Goal: Task Accomplishment & Management: Manage account settings

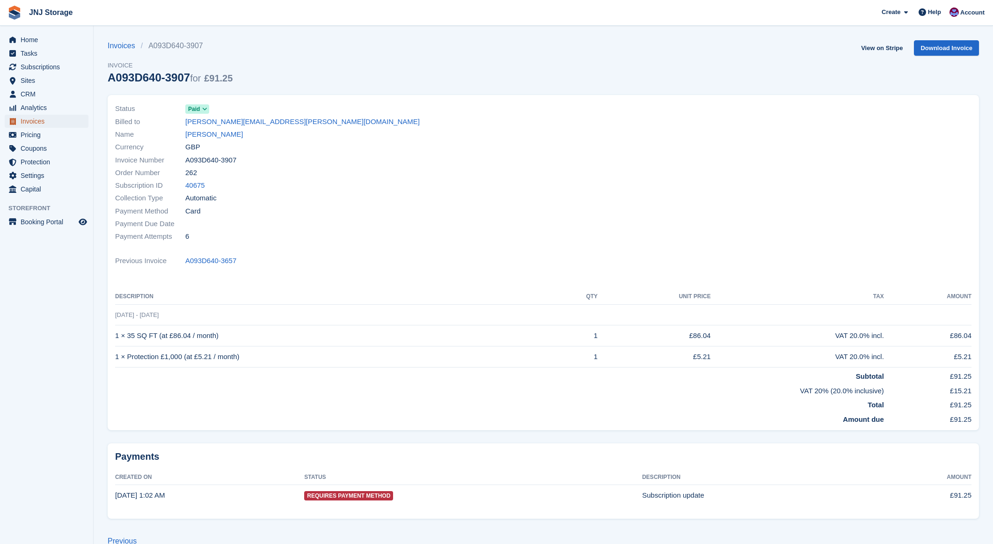
click at [37, 124] on span "Invoices" at bounding box center [49, 121] width 56 height 13
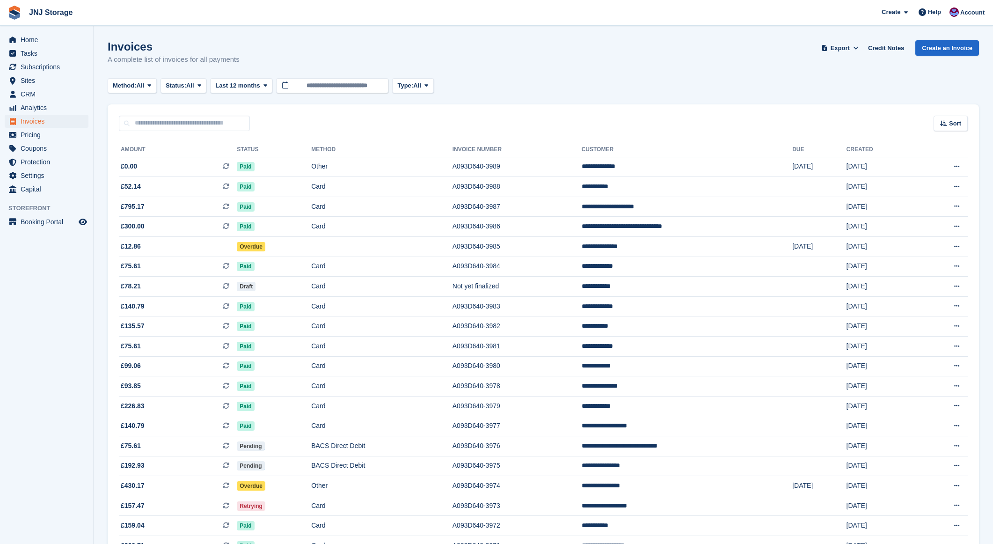
click at [117, 44] on h1 "Invoices" at bounding box center [174, 46] width 132 height 13
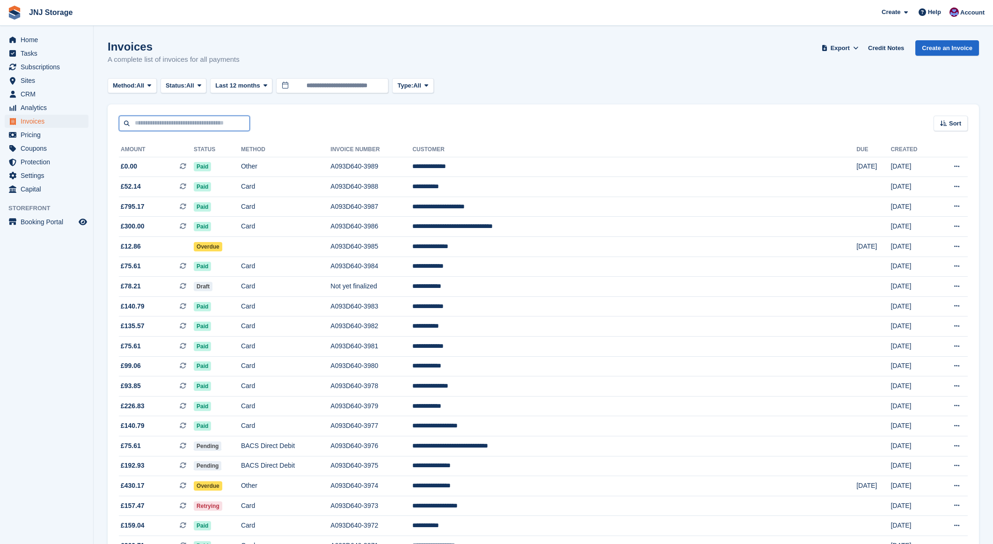
click at [197, 125] on input "text" at bounding box center [184, 123] width 131 height 15
type input "******"
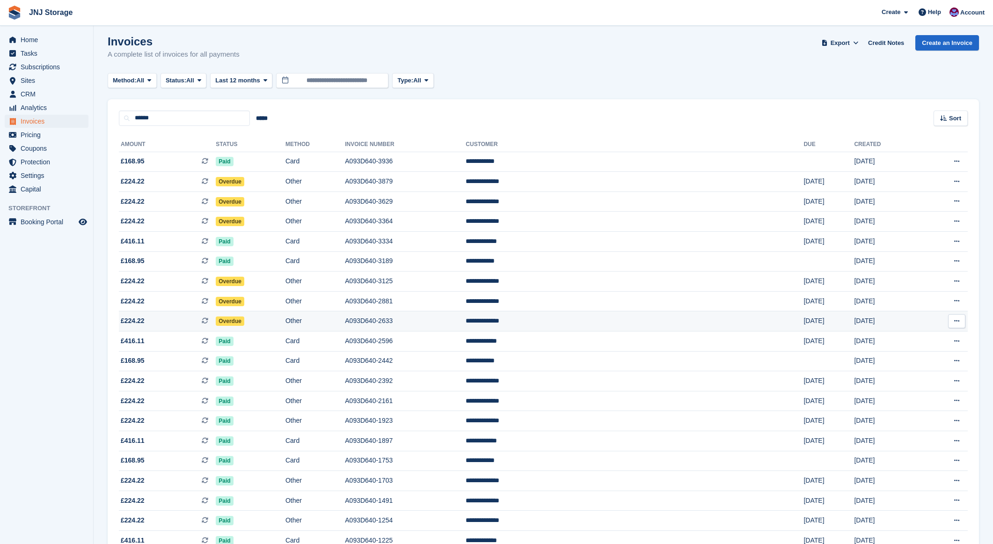
scroll to position [7, 0]
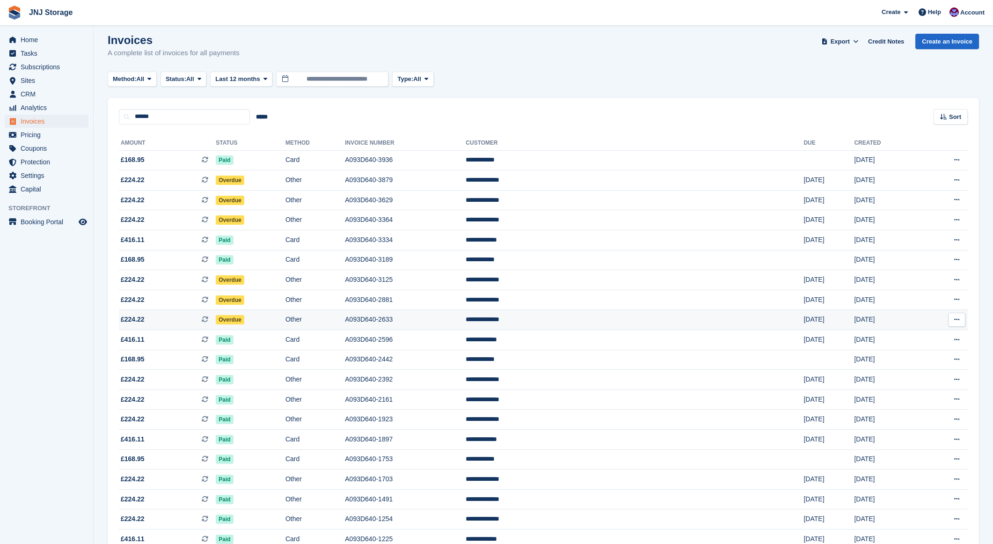
click at [285, 330] on td "Paid" at bounding box center [251, 340] width 70 height 20
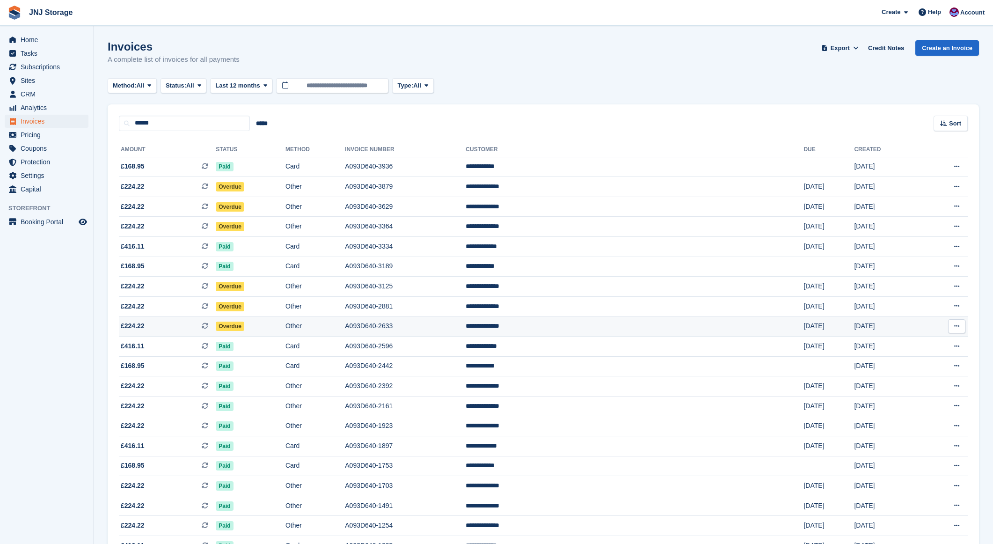
scroll to position [7, 0]
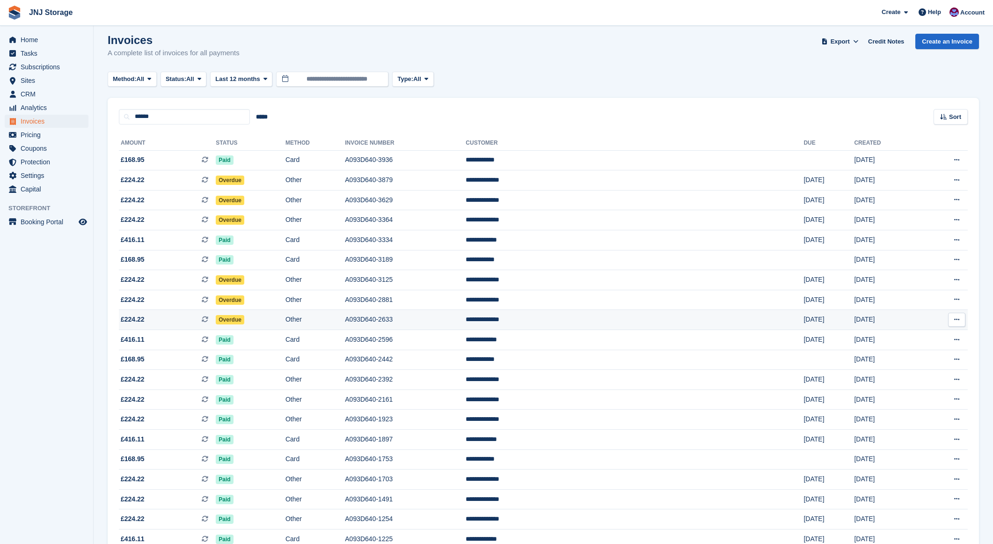
click at [285, 317] on td "Overdue" at bounding box center [251, 320] width 70 height 20
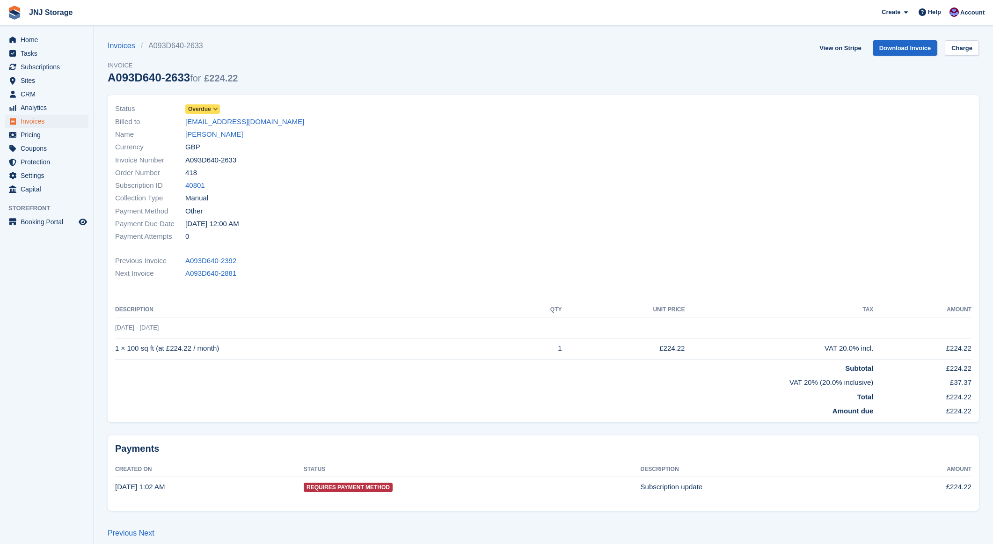
click at [204, 110] on span "Overdue" at bounding box center [199, 109] width 23 height 8
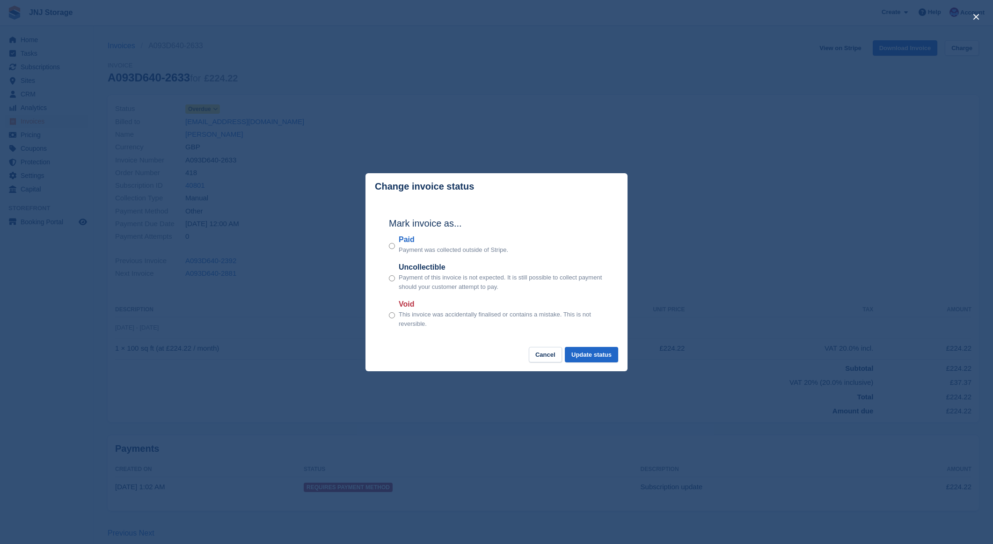
click at [395, 247] on div "Paid Payment was collected outside of Stripe." at bounding box center [496, 244] width 215 height 21
click at [602, 351] on button "Update status" at bounding box center [591, 354] width 53 height 15
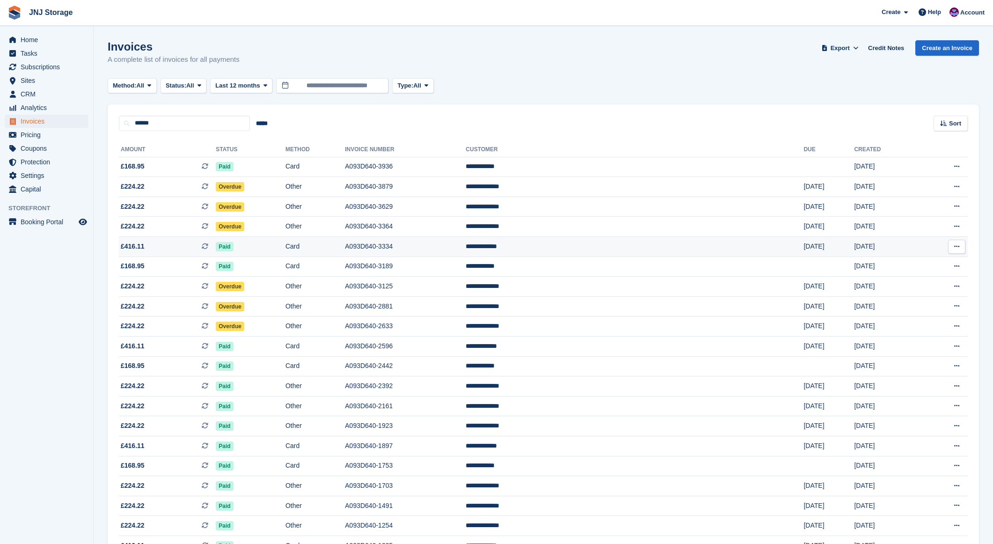
scroll to position [7, 0]
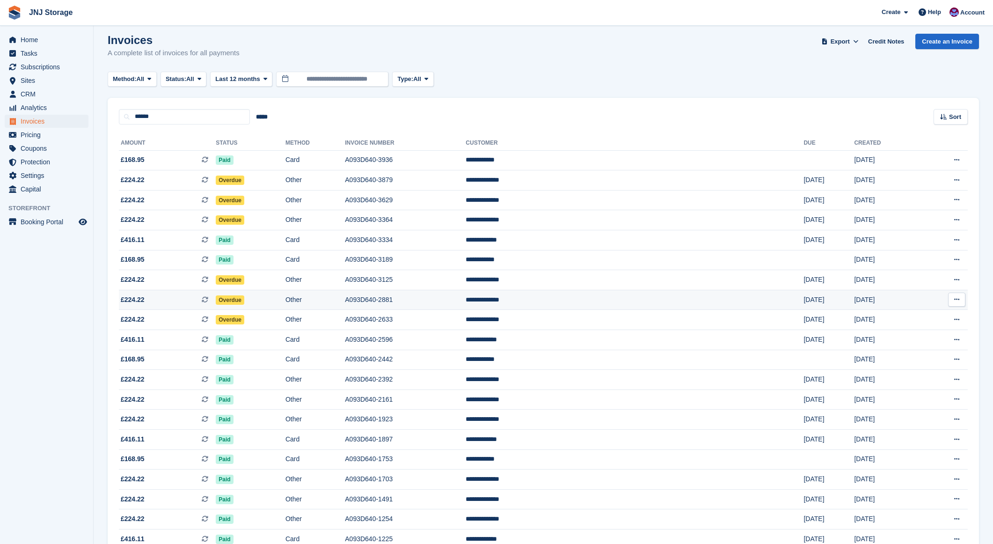
click at [195, 303] on span "£224.22 This is a recurring subscription invoice." at bounding box center [167, 300] width 97 height 10
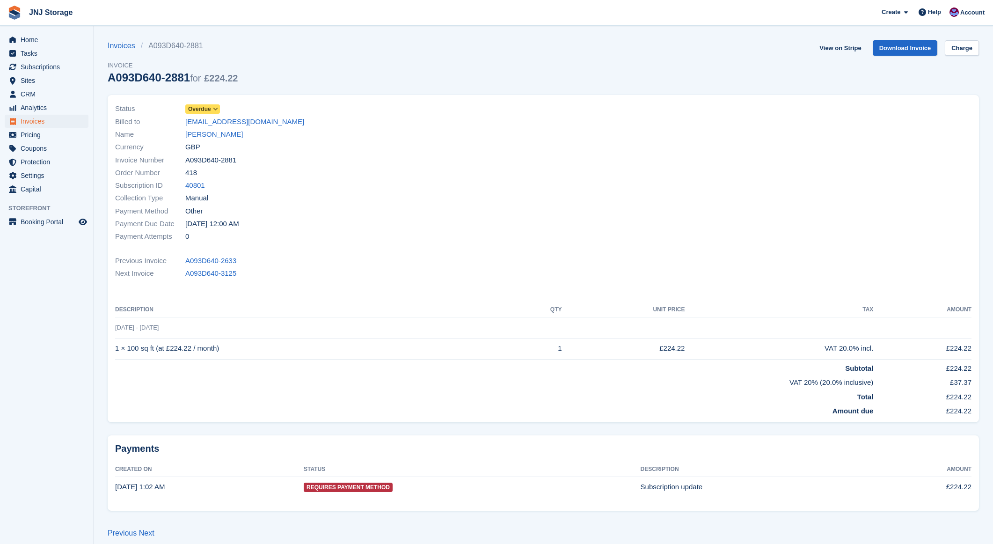
click at [208, 109] on span "Overdue" at bounding box center [199, 109] width 23 height 8
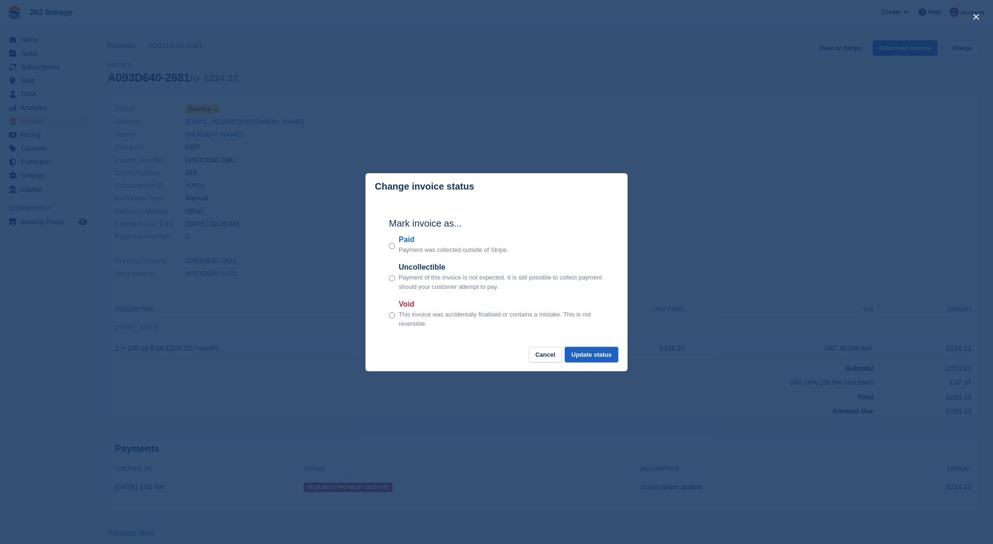
click at [585, 356] on button "Update status" at bounding box center [591, 354] width 53 height 15
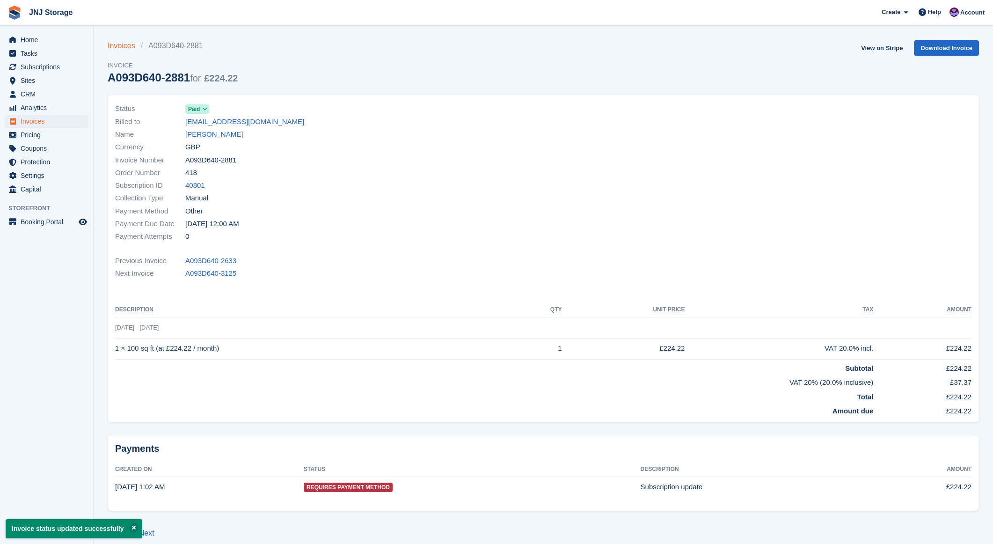
drag, startPoint x: 115, startPoint y: 43, endPoint x: 107, endPoint y: 50, distance: 10.3
click at [115, 43] on link "Invoices" at bounding box center [124, 45] width 33 height 11
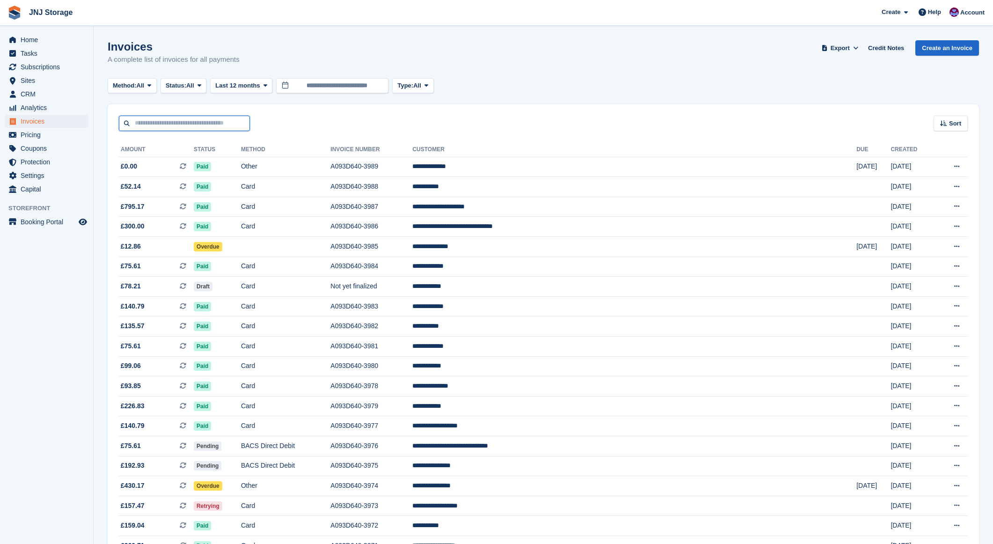
click at [157, 124] on input "text" at bounding box center [184, 123] width 131 height 15
type input "******"
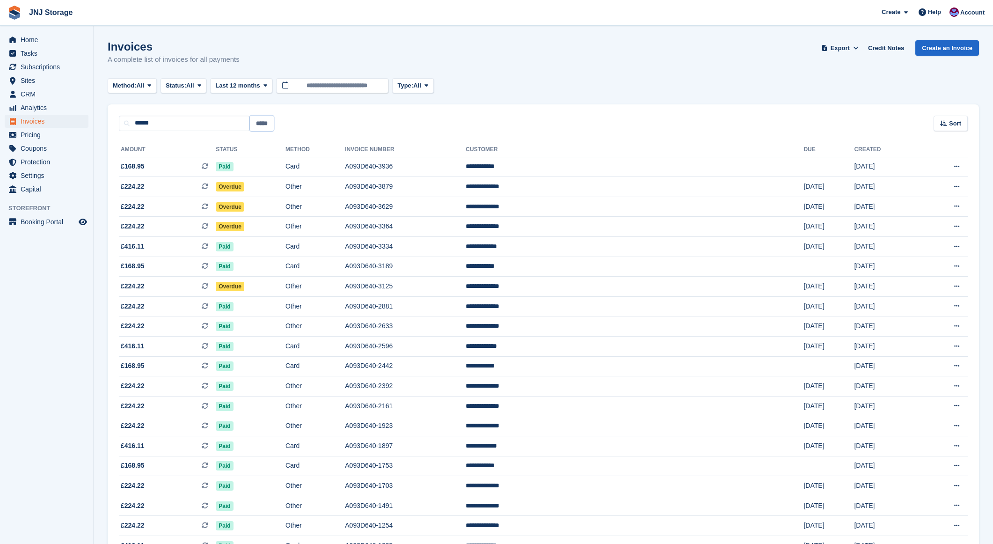
click at [268, 123] on input "*****" at bounding box center [262, 123] width 24 height 15
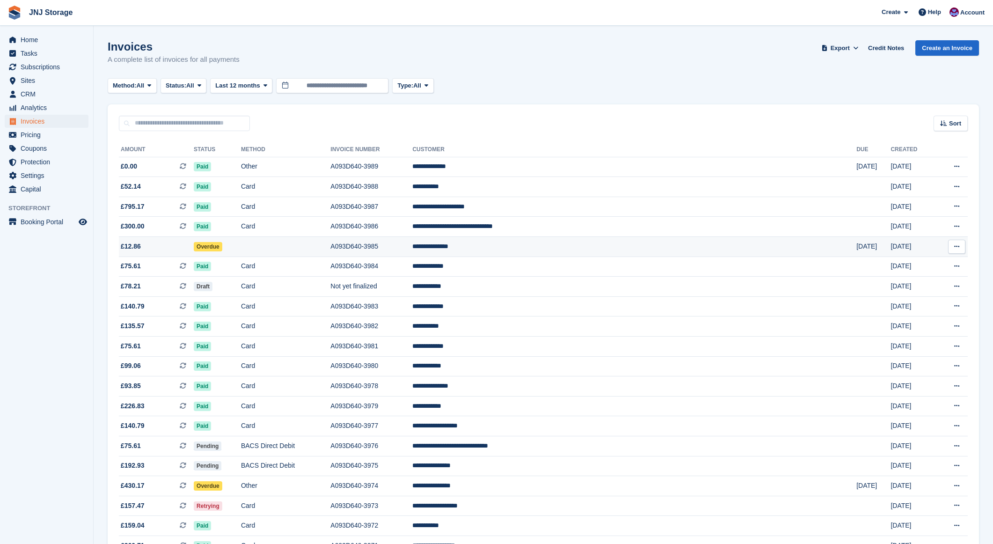
click at [184, 244] on span "£12.86" at bounding box center [156, 246] width 75 height 10
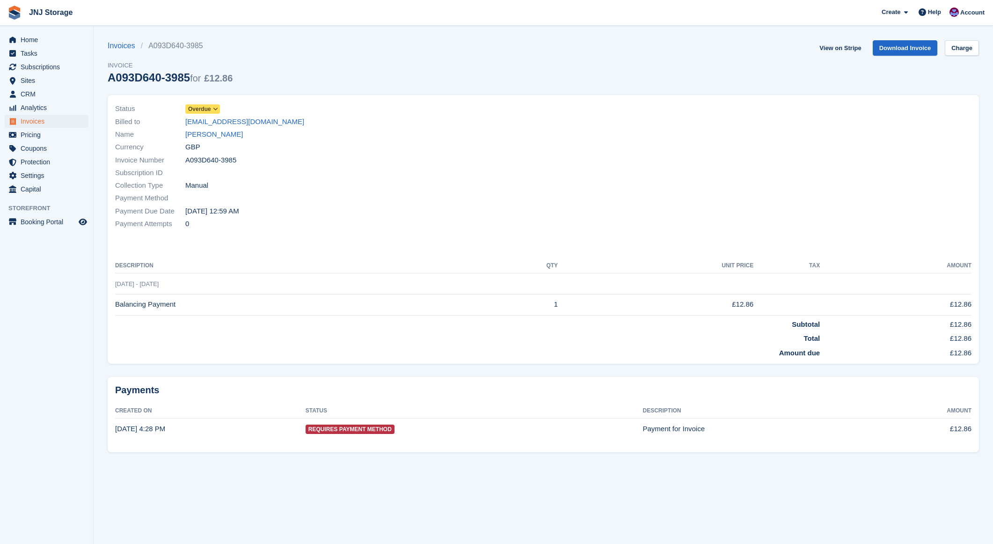
click at [214, 110] on icon at bounding box center [215, 109] width 5 height 6
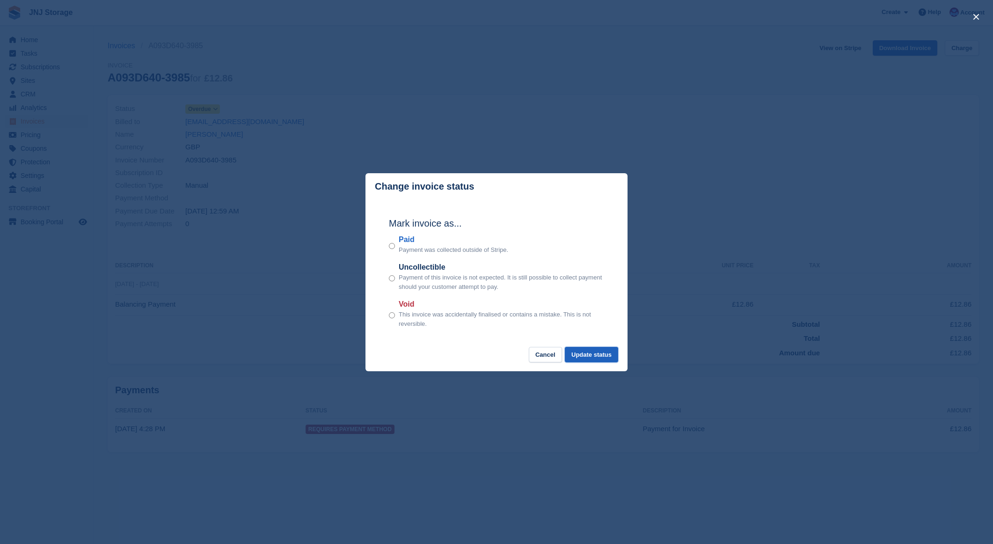
drag, startPoint x: 591, startPoint y: 357, endPoint x: 595, endPoint y: 352, distance: 6.4
click at [592, 355] on button "Update status" at bounding box center [591, 354] width 53 height 15
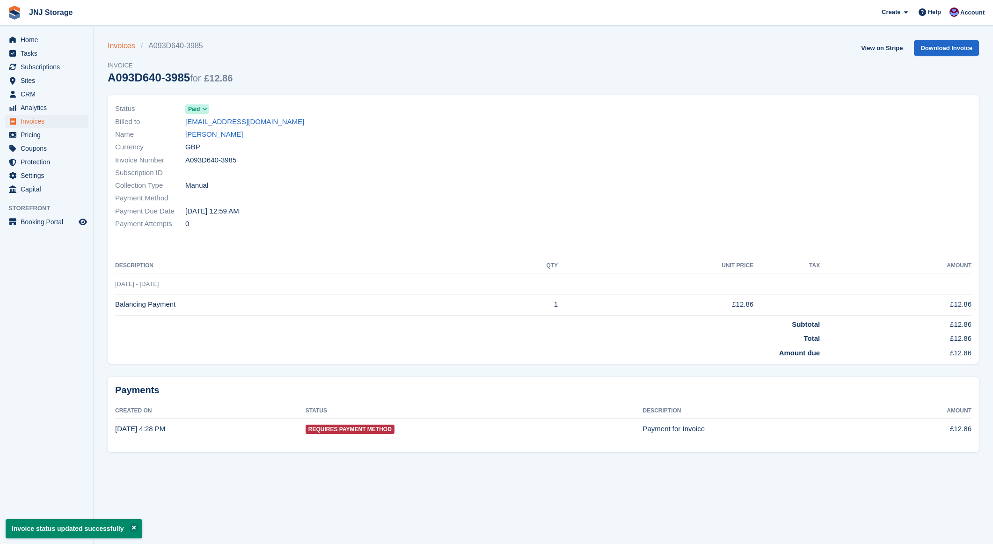
click at [124, 47] on link "Invoices" at bounding box center [124, 45] width 33 height 11
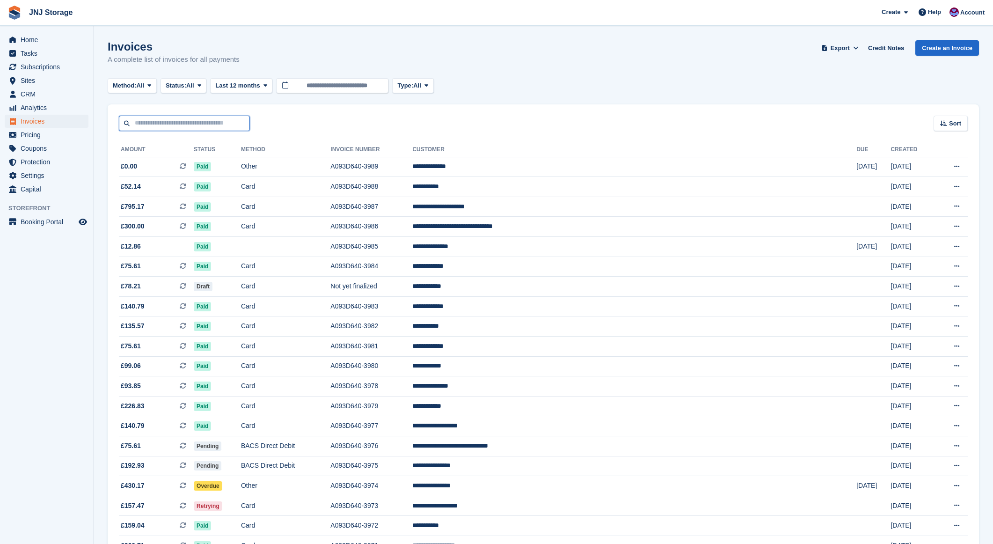
click at [189, 120] on input "text" at bounding box center [184, 123] width 131 height 15
type input "****"
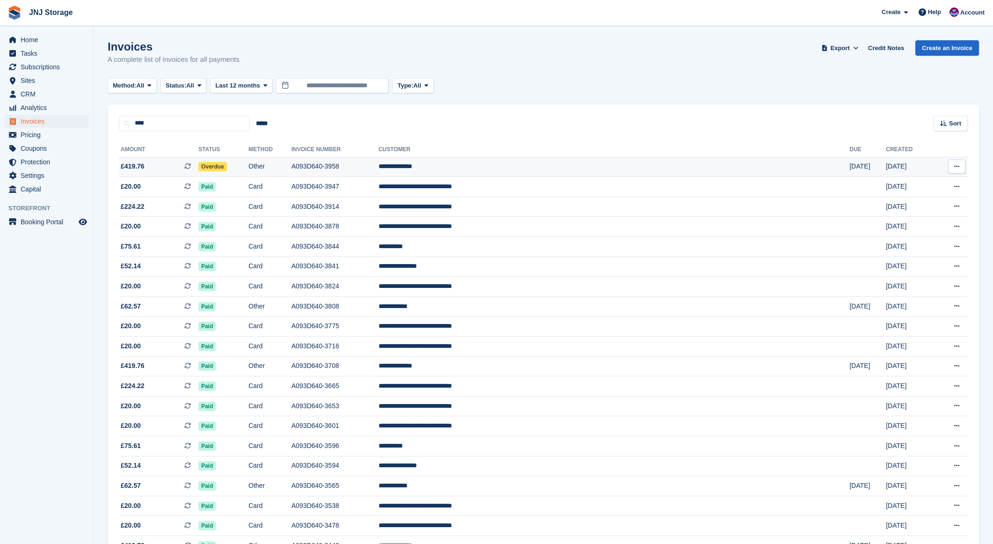
click at [182, 160] on td "£419.76 This is a recurring subscription invoice." at bounding box center [159, 167] width 80 height 20
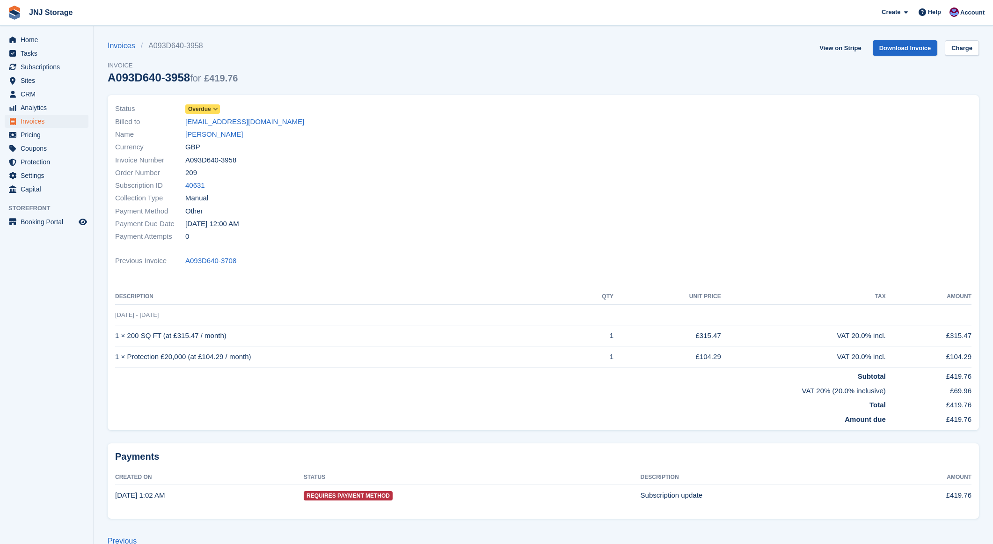
click at [204, 112] on span "Overdue" at bounding box center [199, 109] width 23 height 8
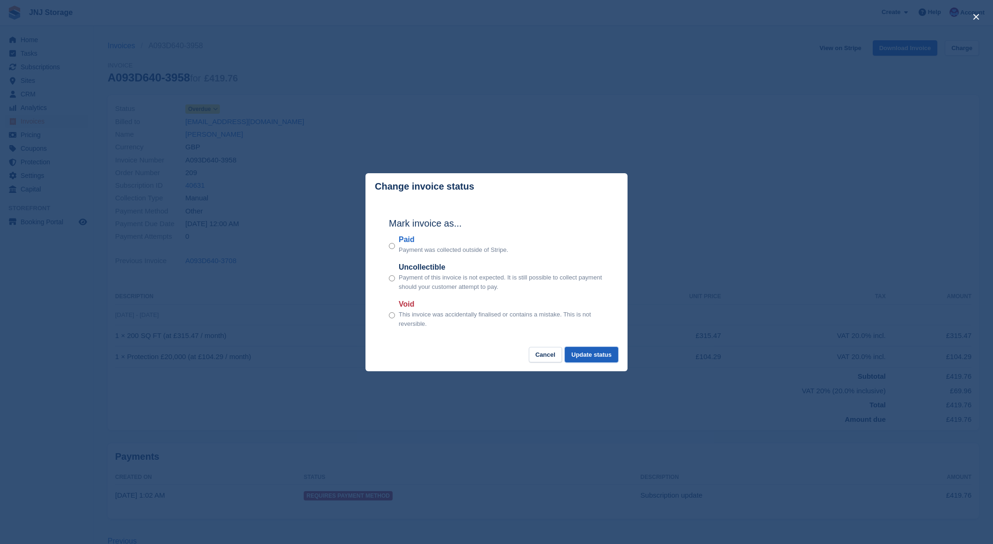
click at [605, 359] on button "Update status" at bounding box center [591, 354] width 53 height 15
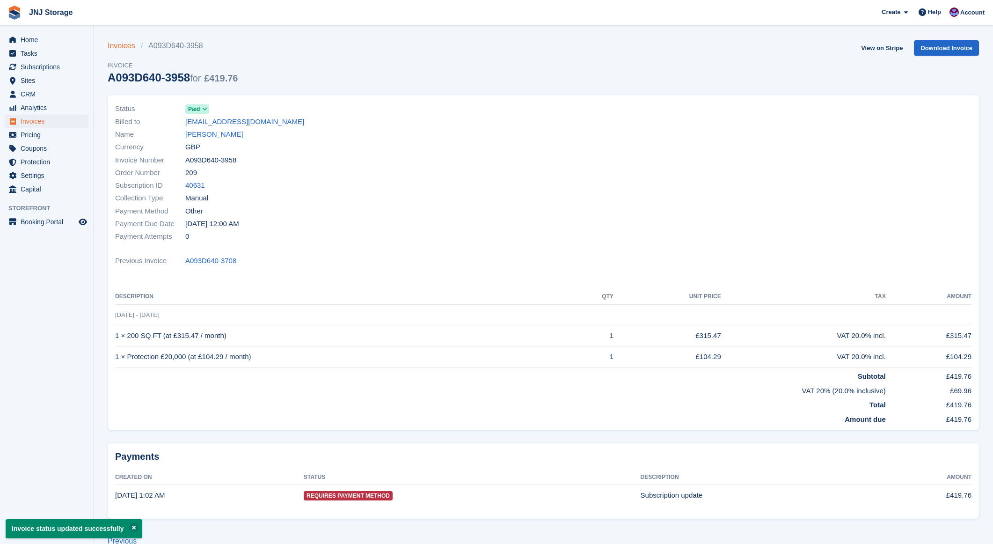
click at [130, 45] on link "Invoices" at bounding box center [124, 45] width 33 height 11
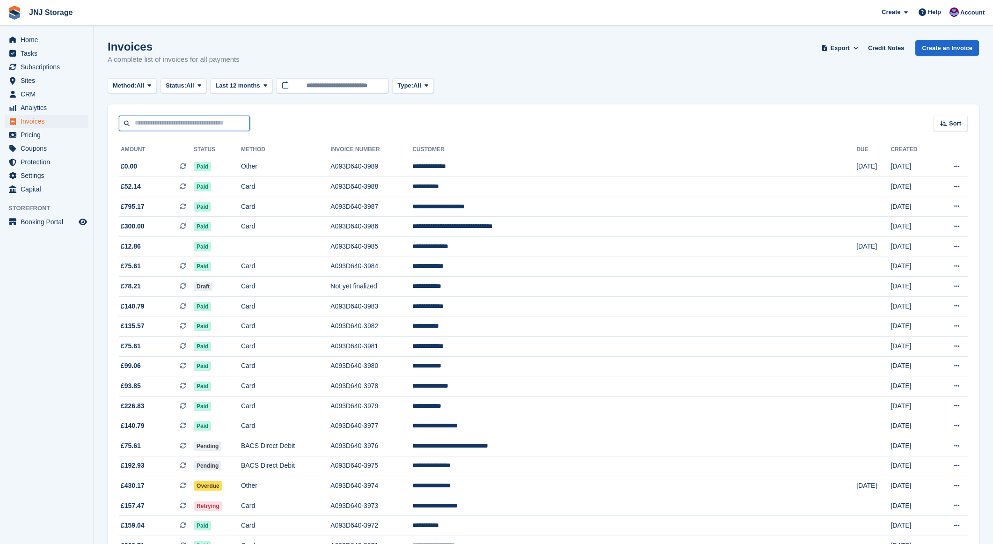
click at [205, 121] on input "text" at bounding box center [184, 123] width 131 height 15
type input "****"
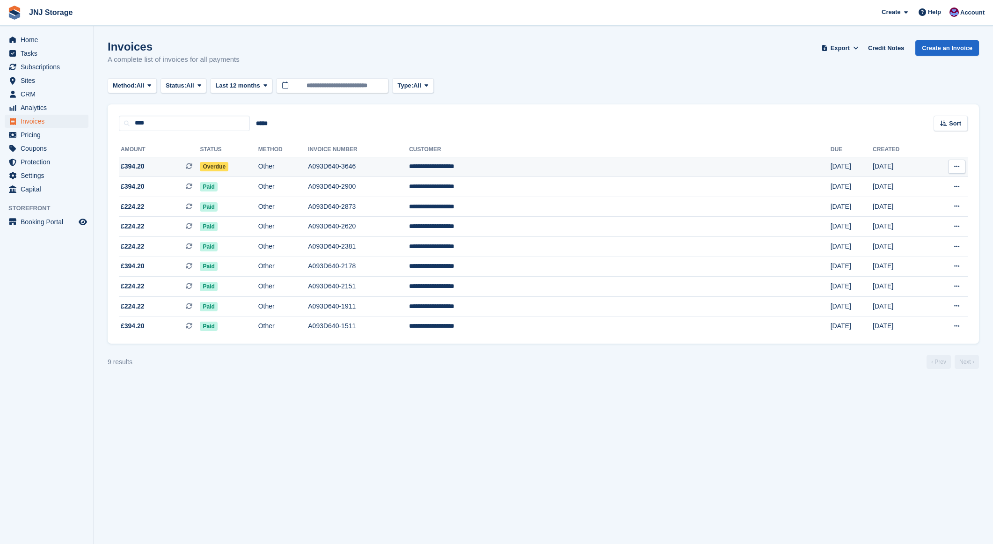
click at [194, 166] on span "£394.20 This is a recurring subscription invoice." at bounding box center [159, 166] width 81 height 10
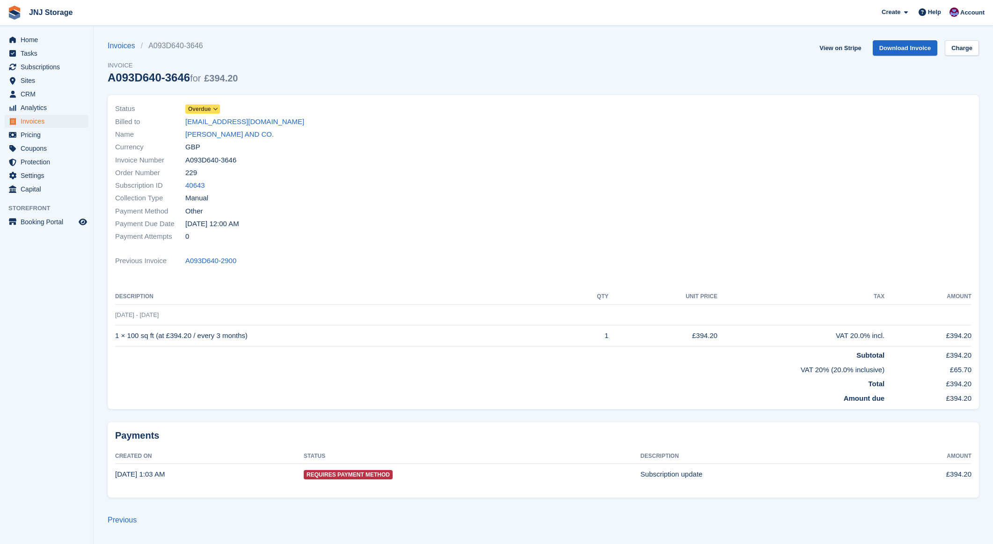
click at [214, 109] on icon at bounding box center [215, 109] width 5 height 6
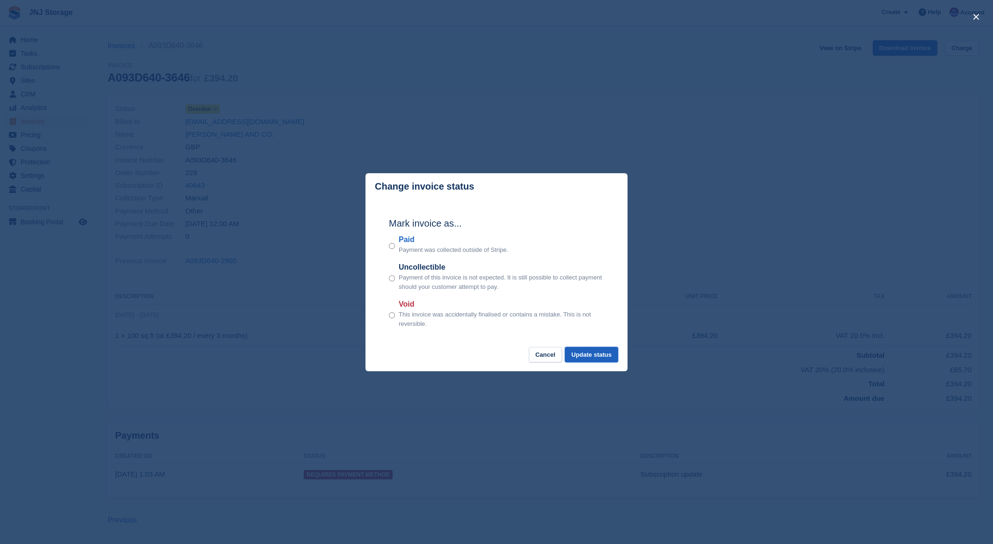
click at [581, 354] on button "Update status" at bounding box center [591, 354] width 53 height 15
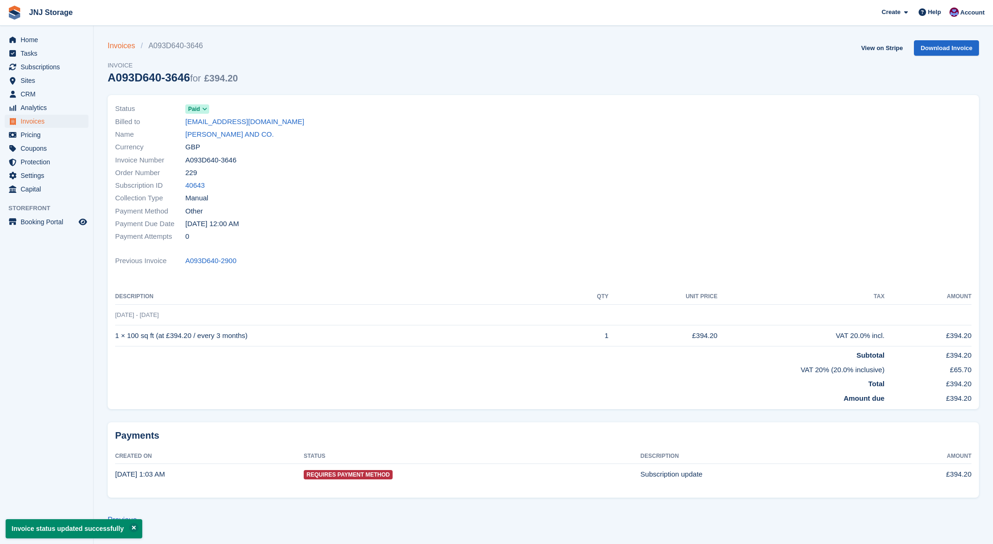
click at [123, 45] on link "Invoices" at bounding box center [124, 45] width 33 height 11
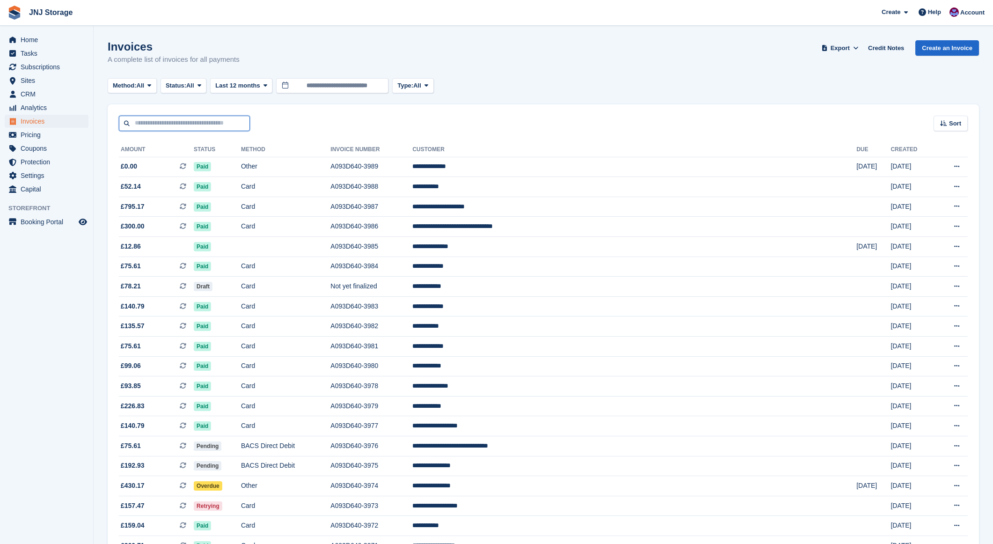
click at [194, 120] on input "text" at bounding box center [184, 123] width 131 height 15
type input "*****"
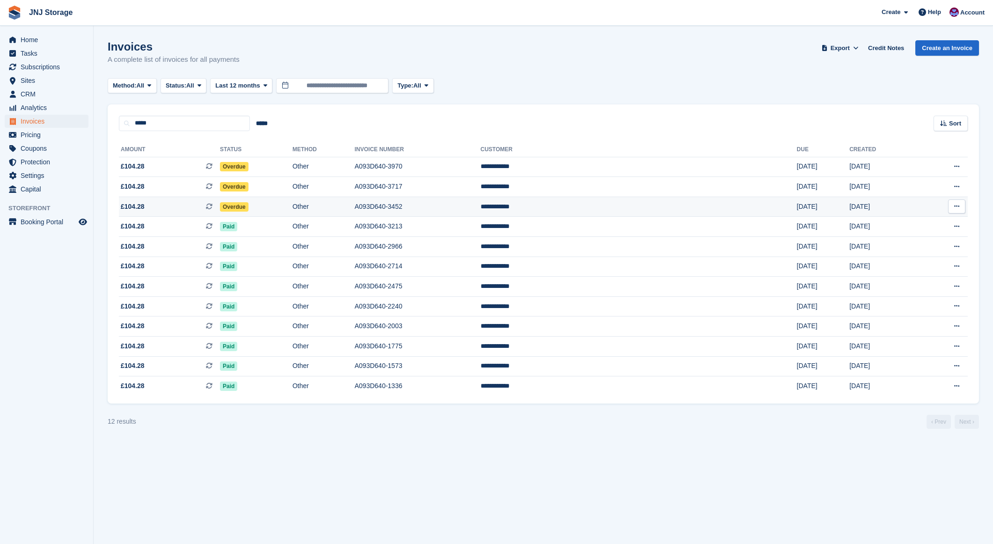
click at [187, 208] on span "£104.28 This is a recurring subscription invoice." at bounding box center [169, 207] width 101 height 10
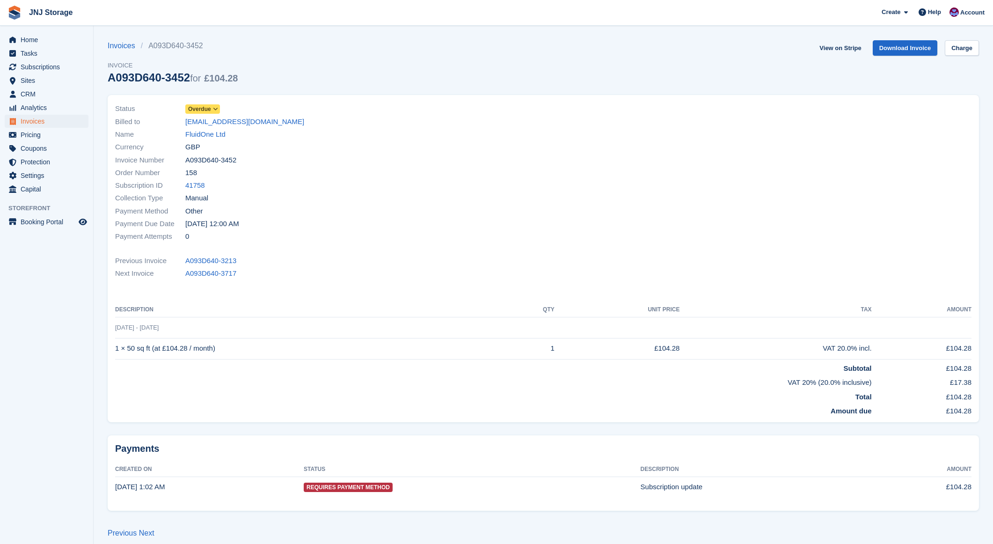
drag, startPoint x: 200, startPoint y: 109, endPoint x: 205, endPoint y: 115, distance: 8.0
click at [200, 109] on span "Overdue" at bounding box center [199, 109] width 23 height 8
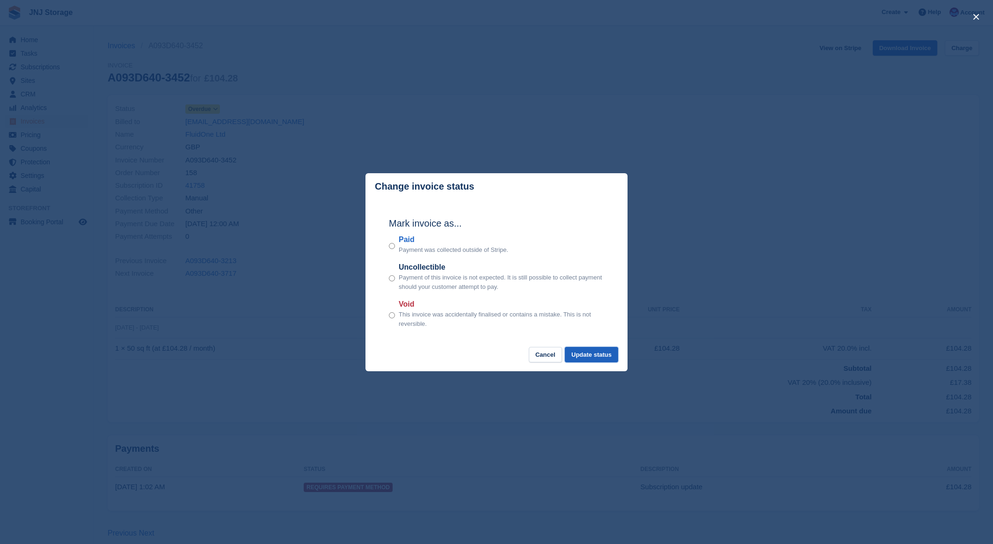
click at [599, 358] on button "Update status" at bounding box center [591, 354] width 53 height 15
